Goal: Find specific page/section

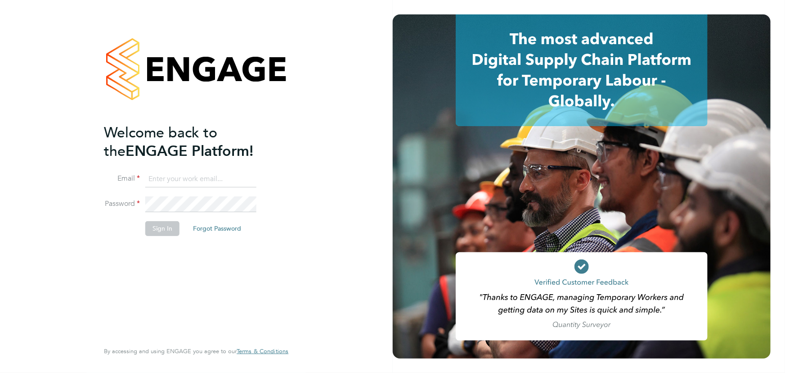
type input "maddy@xede.co.uk"
click at [156, 233] on button "Sign In" at bounding box center [162, 228] width 34 height 14
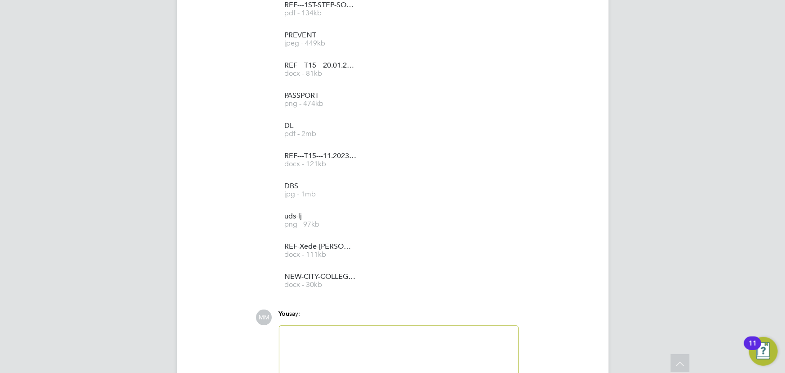
scroll to position [774, 0]
